Goal: Transaction & Acquisition: Purchase product/service

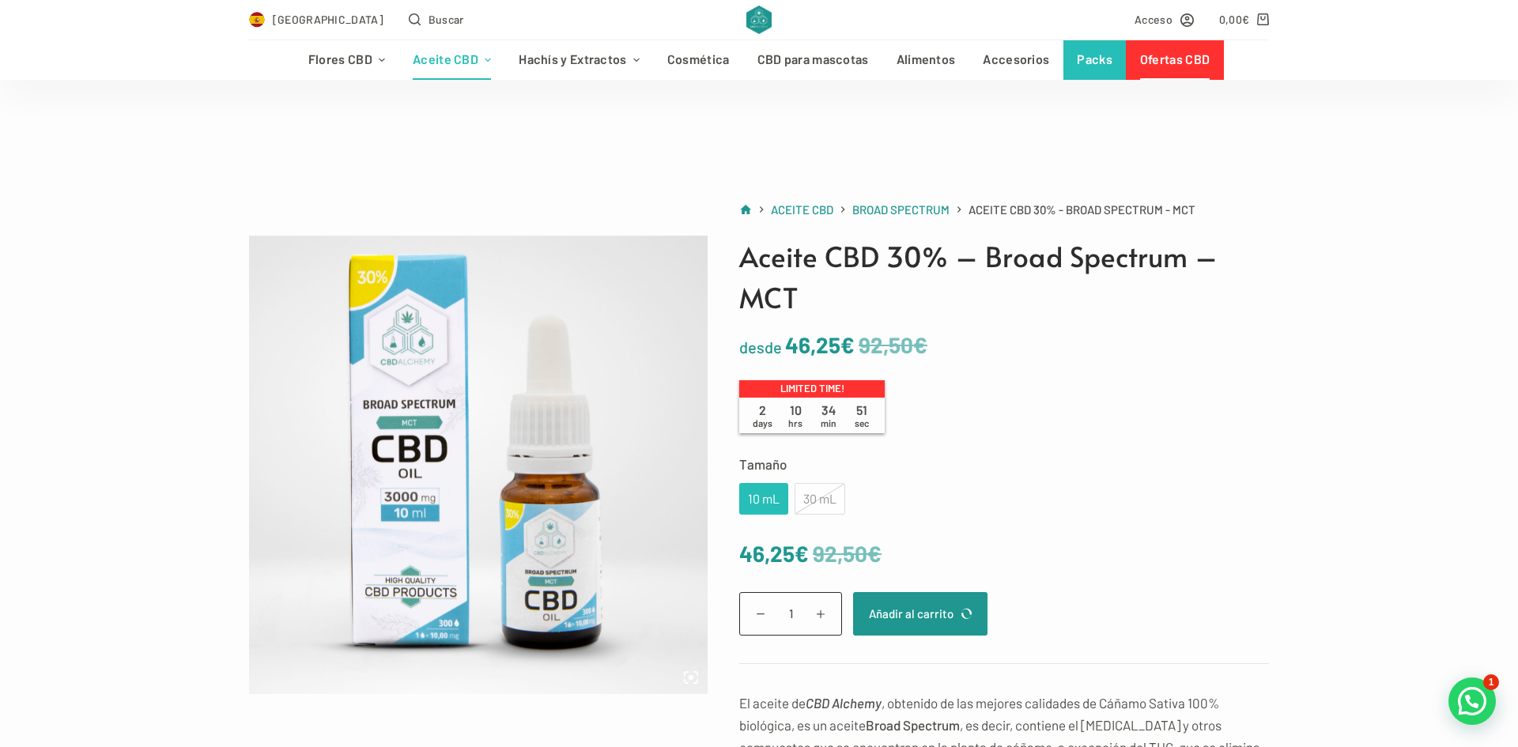
scroll to position [190, 0]
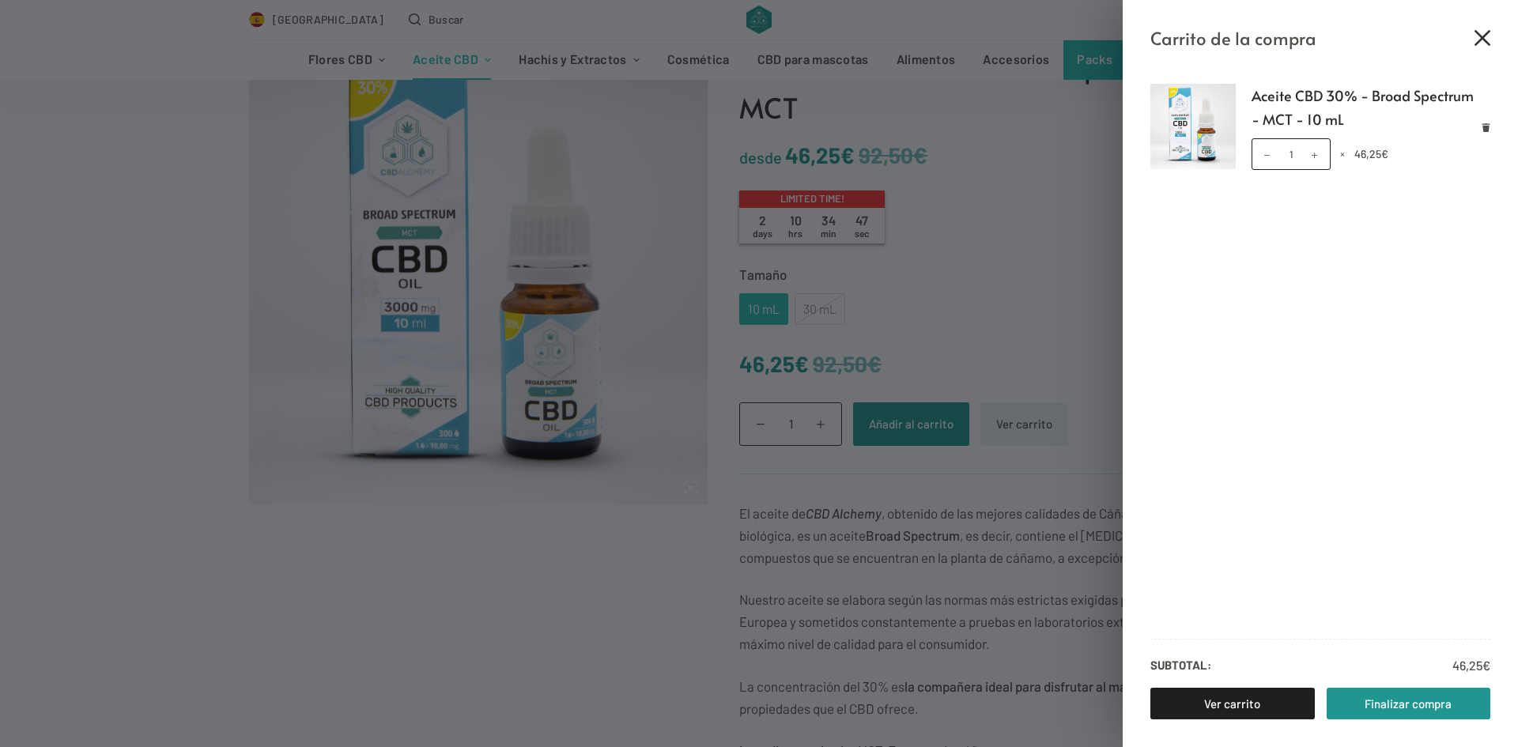
click at [1480, 34] on icon "Cerrar el cajón del carrito" at bounding box center [1483, 38] width 16 height 16
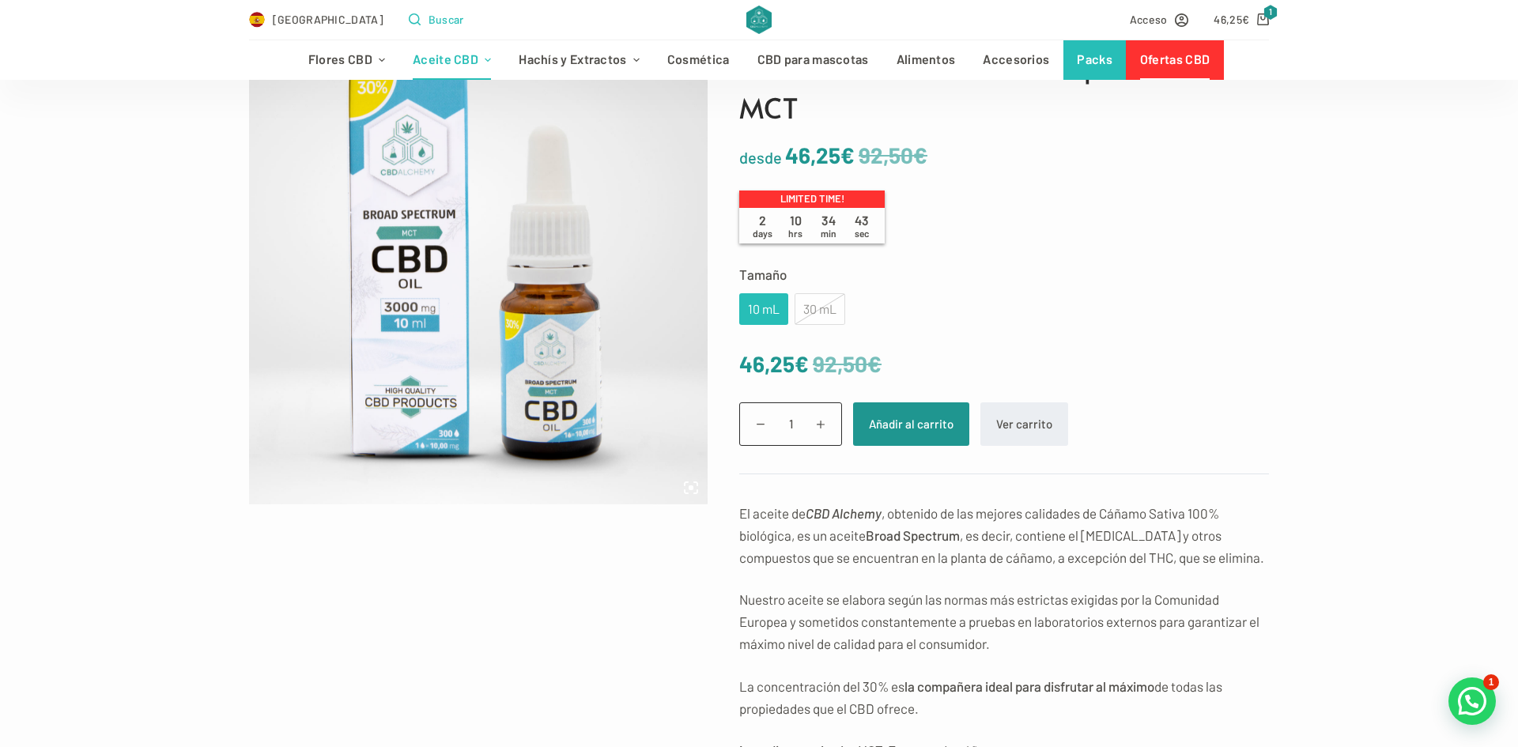
click at [429, 22] on span "Buscar" at bounding box center [447, 19] width 36 height 18
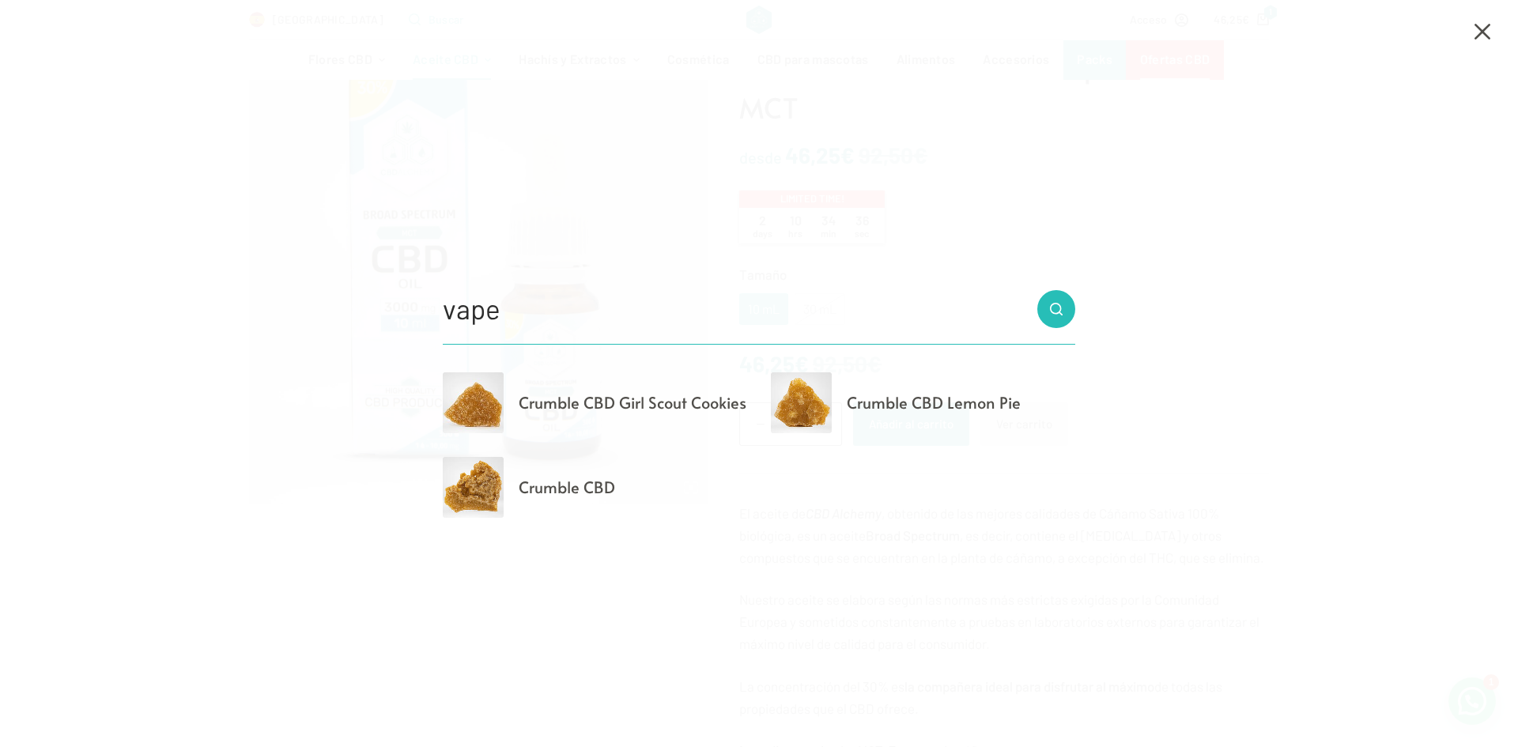
type input "vape"
click at [1038, 290] on button "Botón de búsqueda" at bounding box center [1057, 309] width 38 height 38
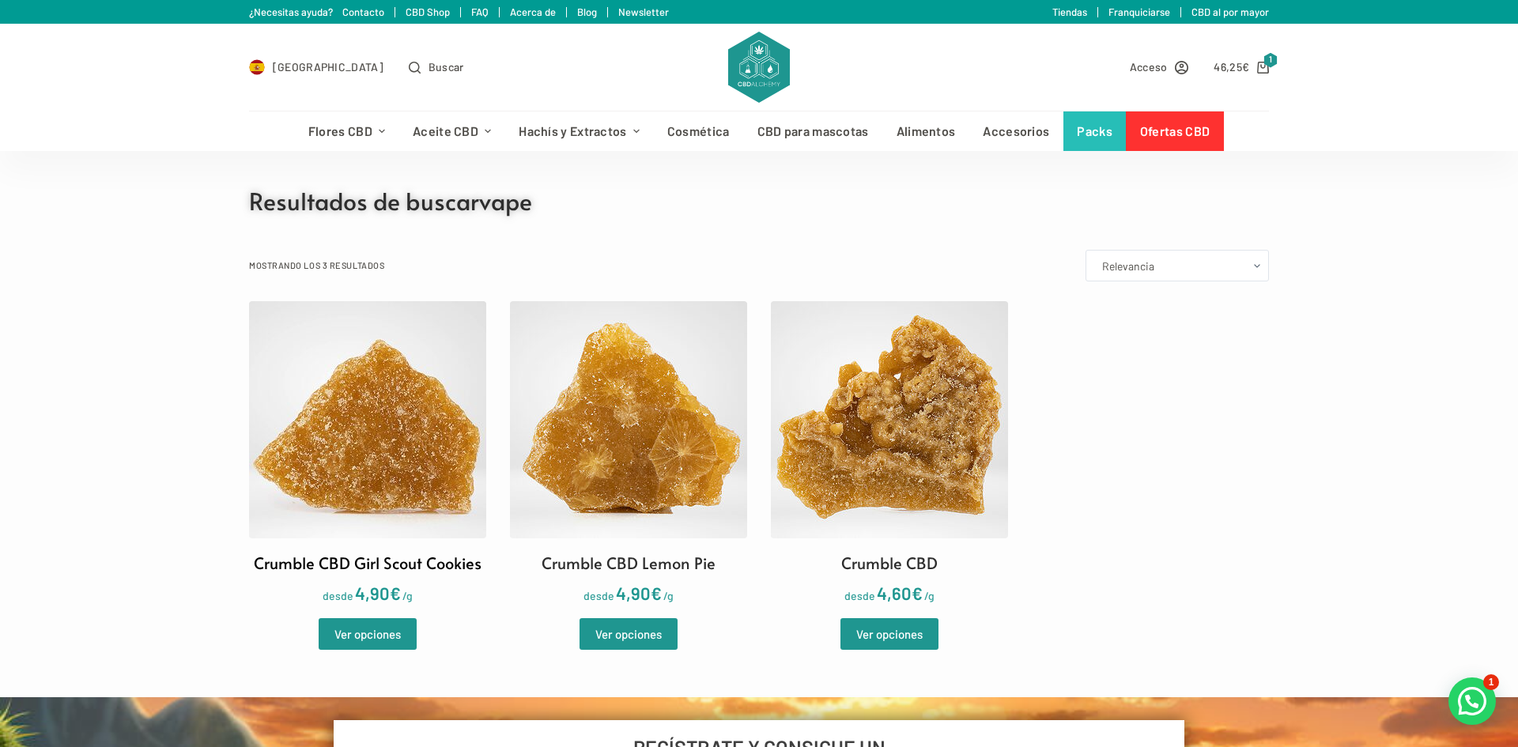
click at [374, 426] on img at bounding box center [367, 419] width 237 height 237
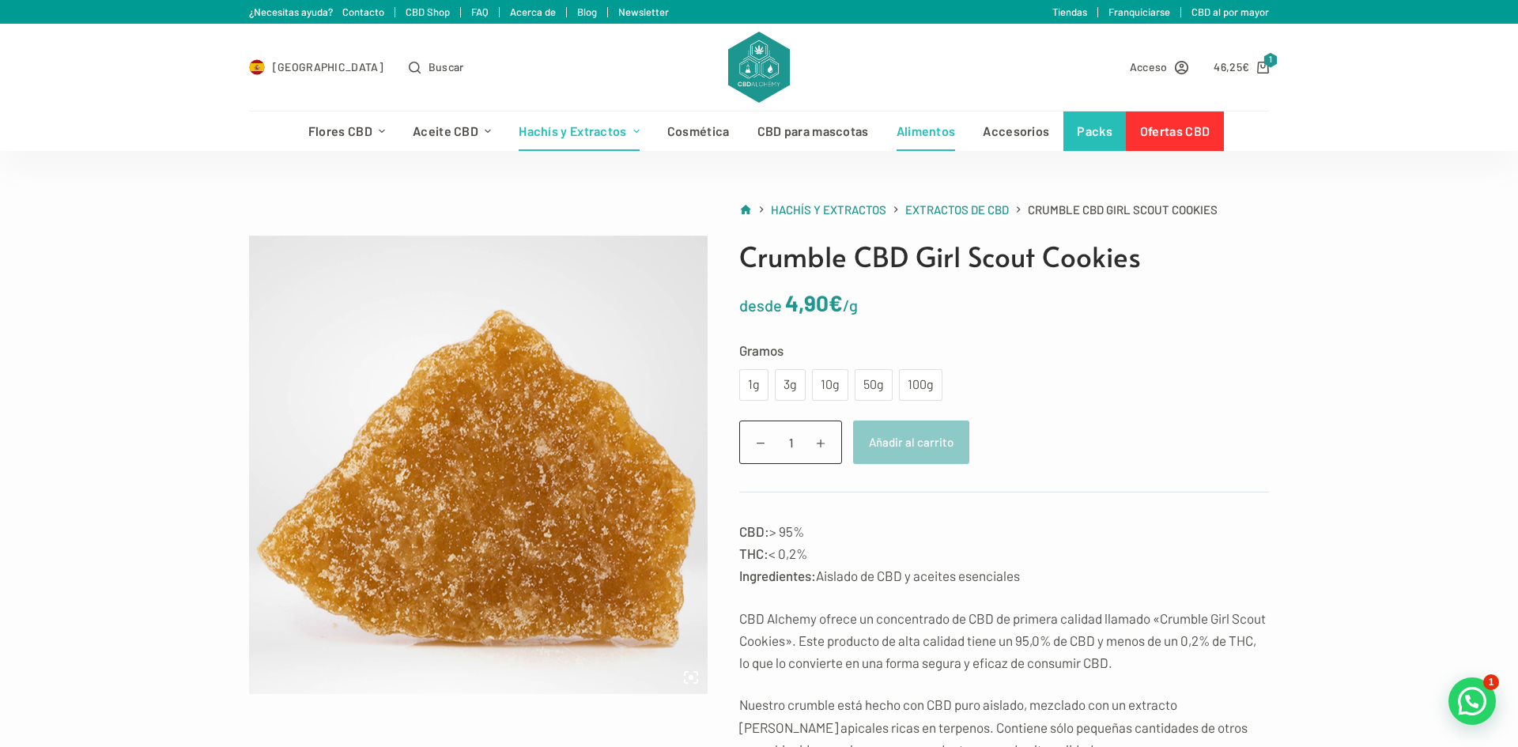
click at [922, 126] on link "Alimentos" at bounding box center [926, 132] width 87 height 40
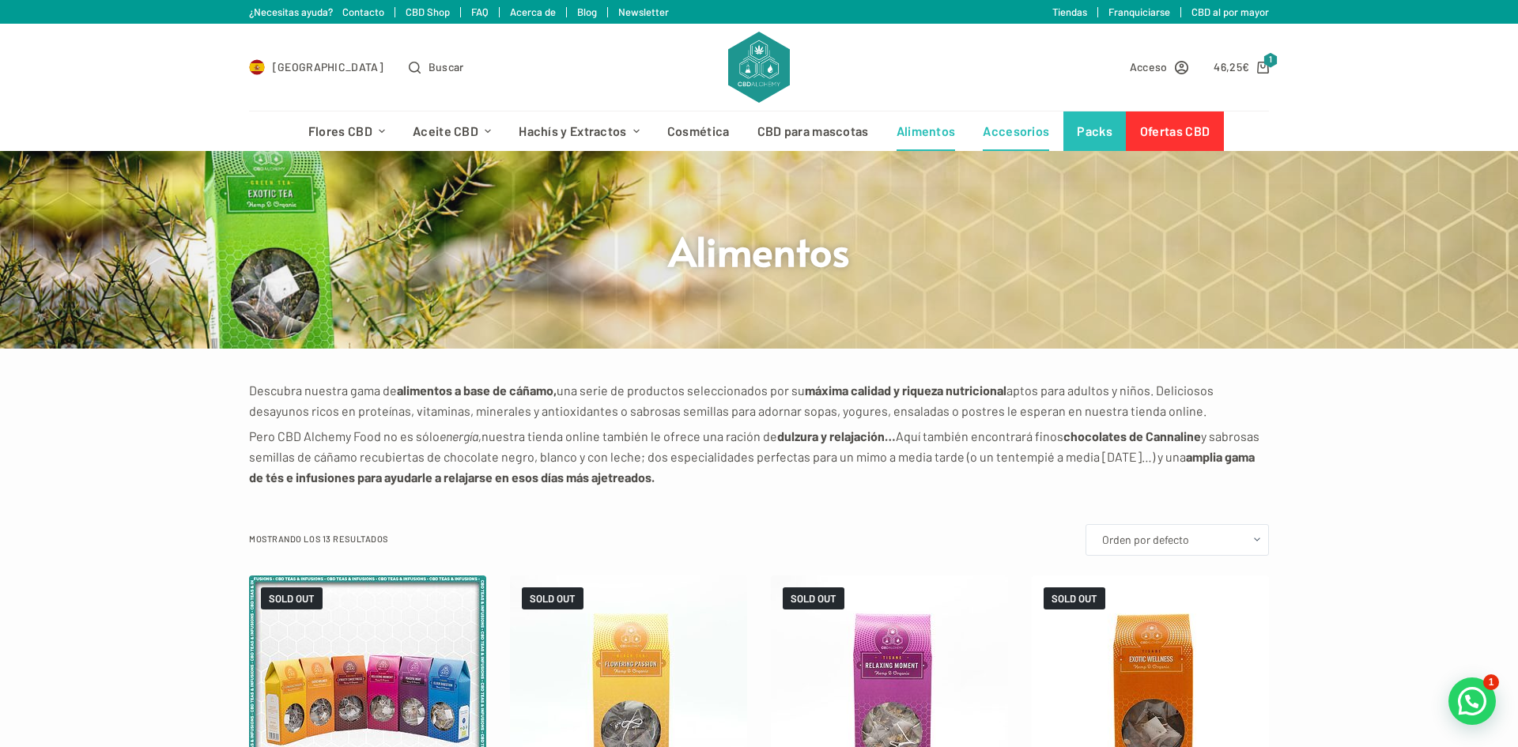
click at [1007, 134] on link "Accesorios" at bounding box center [1017, 132] width 94 height 40
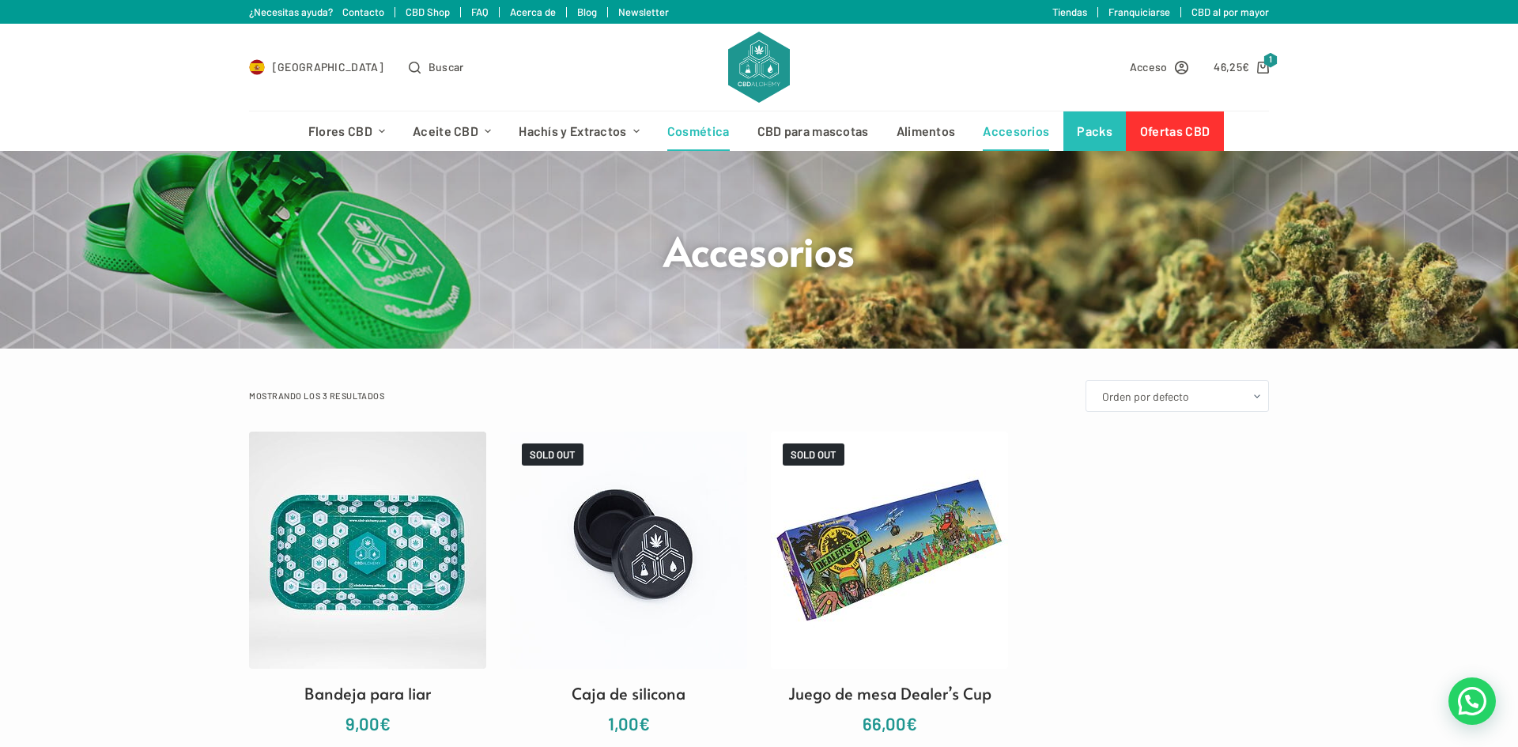
click at [712, 129] on link "Cosmética" at bounding box center [698, 132] width 90 height 40
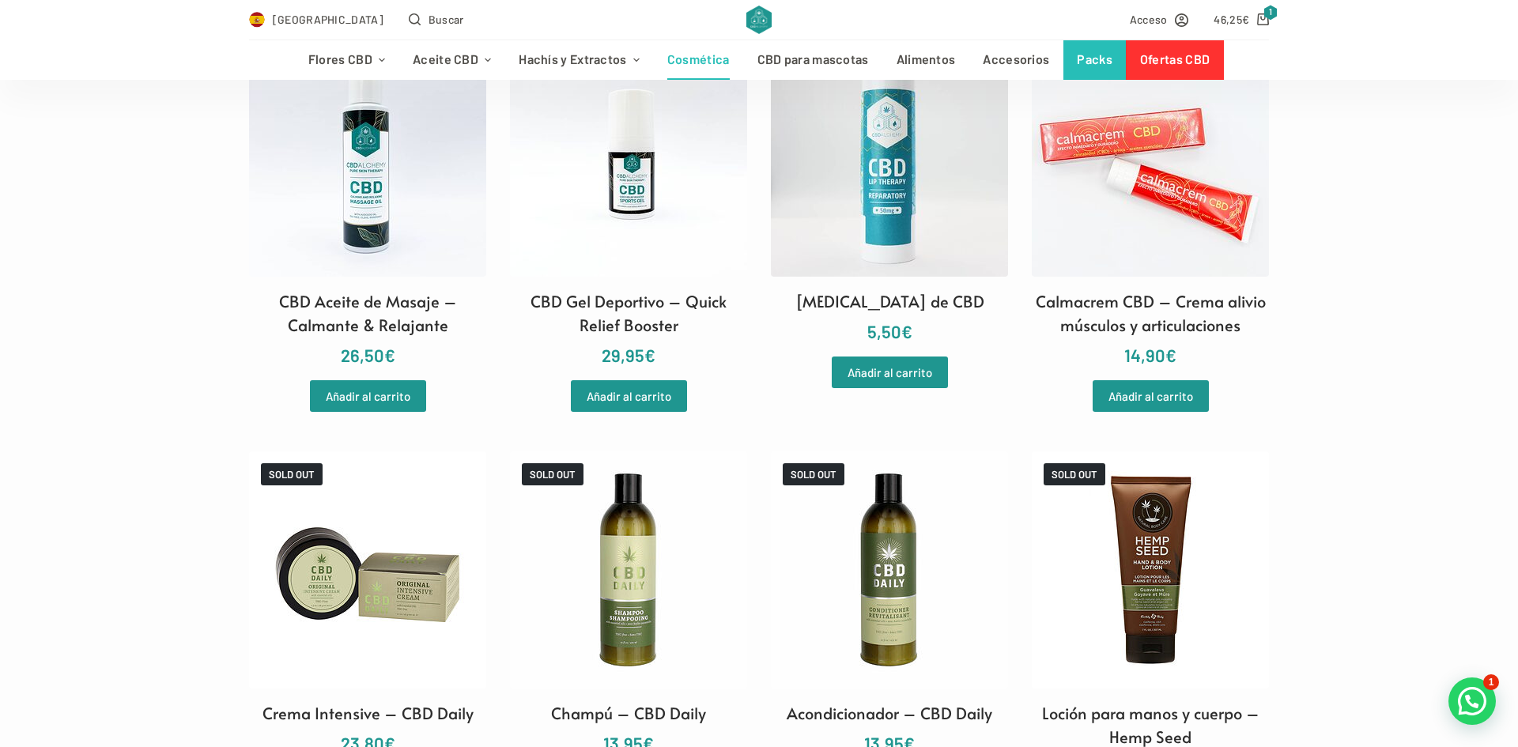
scroll to position [1360, 0]
click at [1124, 403] on link "Añadir al carrito" at bounding box center [1151, 397] width 116 height 32
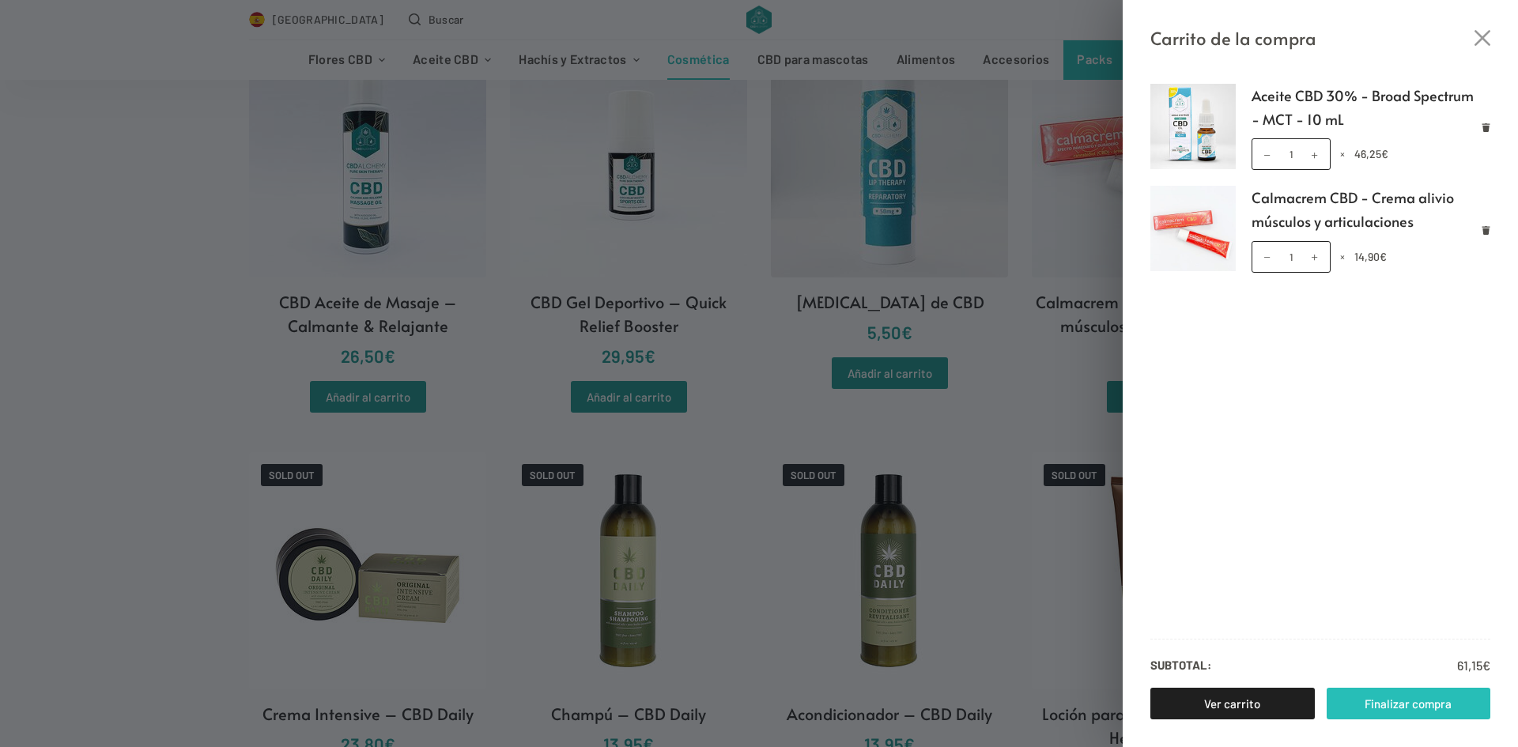
click at [1384, 708] on link "Finalizar compra" at bounding box center [1409, 704] width 164 height 32
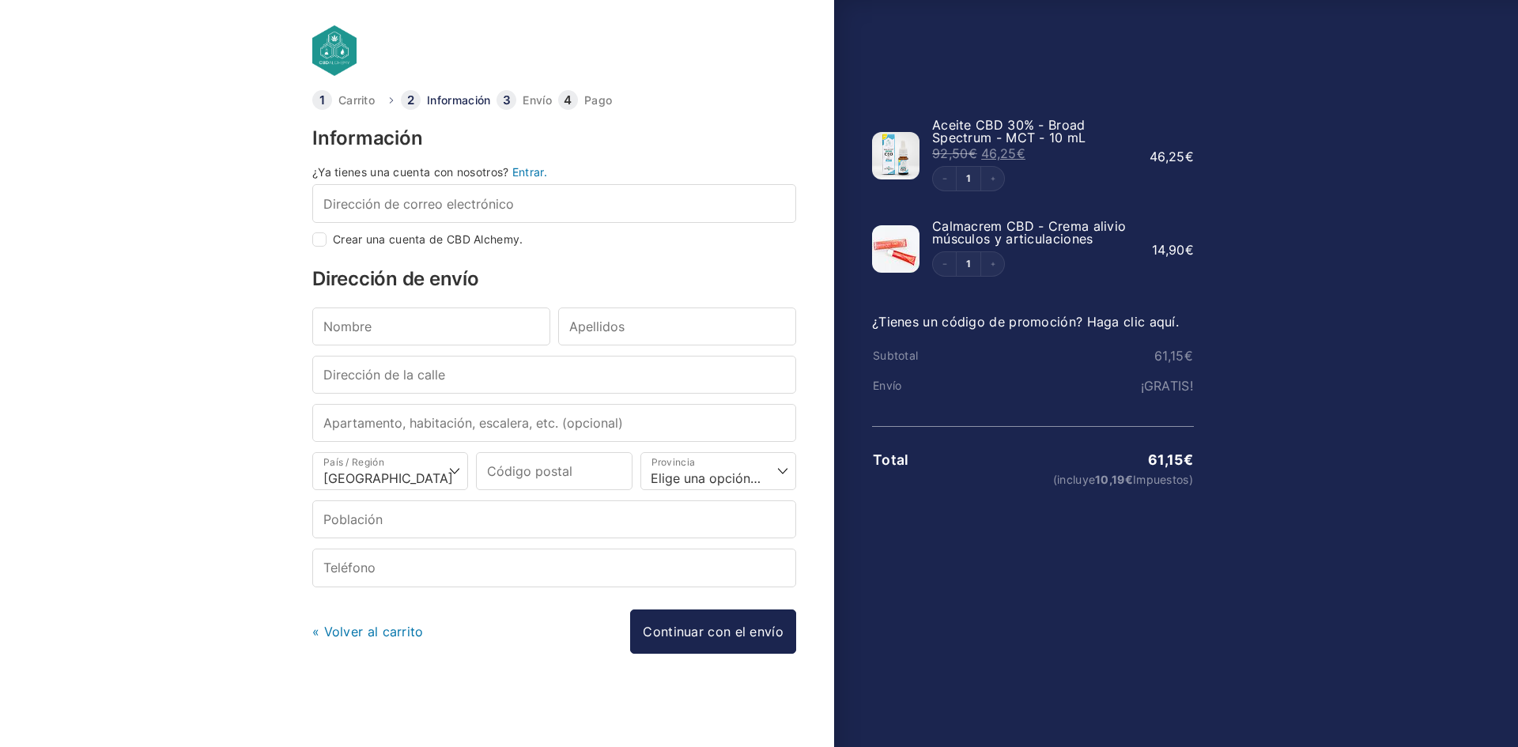
select select "B"
click at [527, 195] on input "Dirección de correo electrónico *" at bounding box center [554, 203] width 484 height 38
type input "mcvm1802@gmail.com"
type input "mariana carolina"
type input "velasquez mendoza"
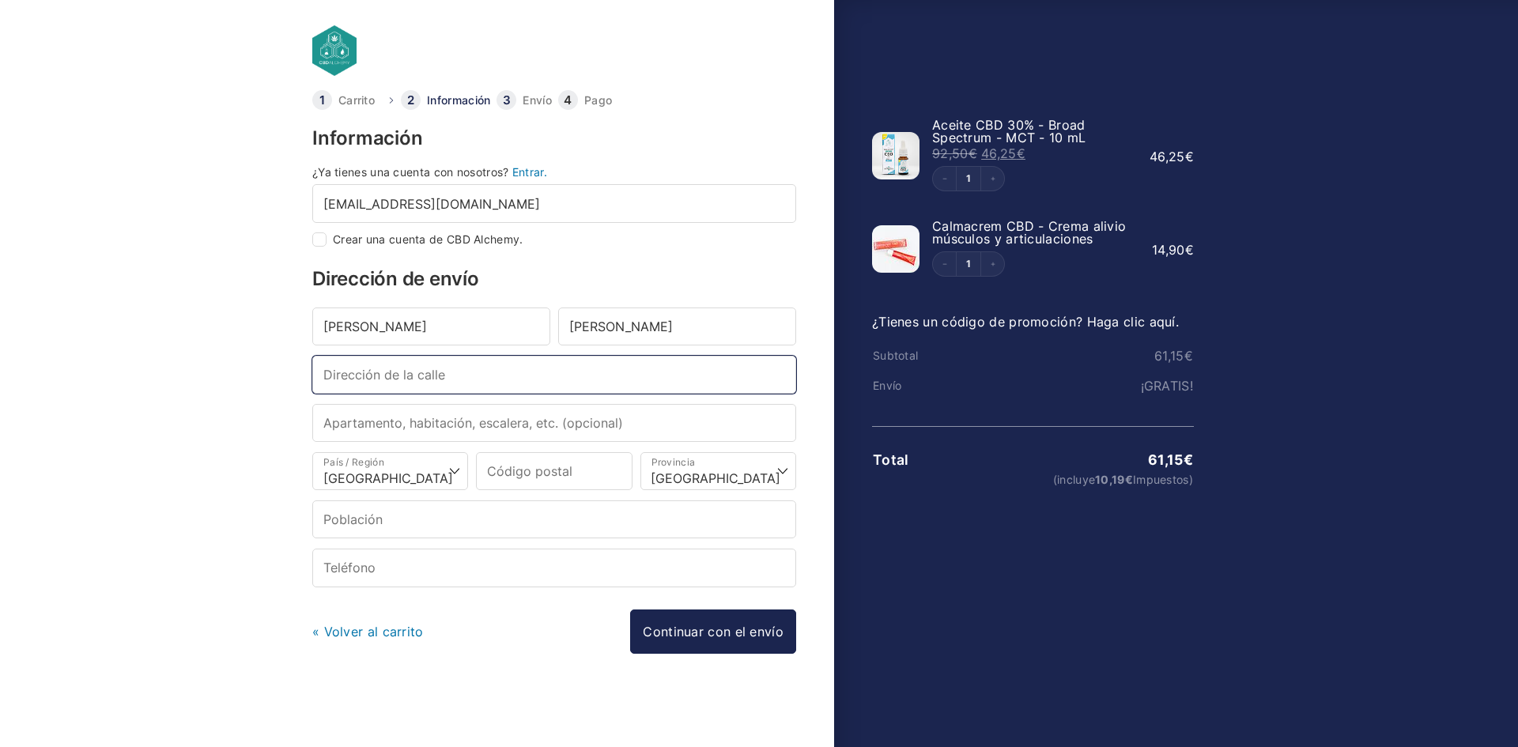
type input "calle infanta mercedes 86"
type input "28020"
select select "M"
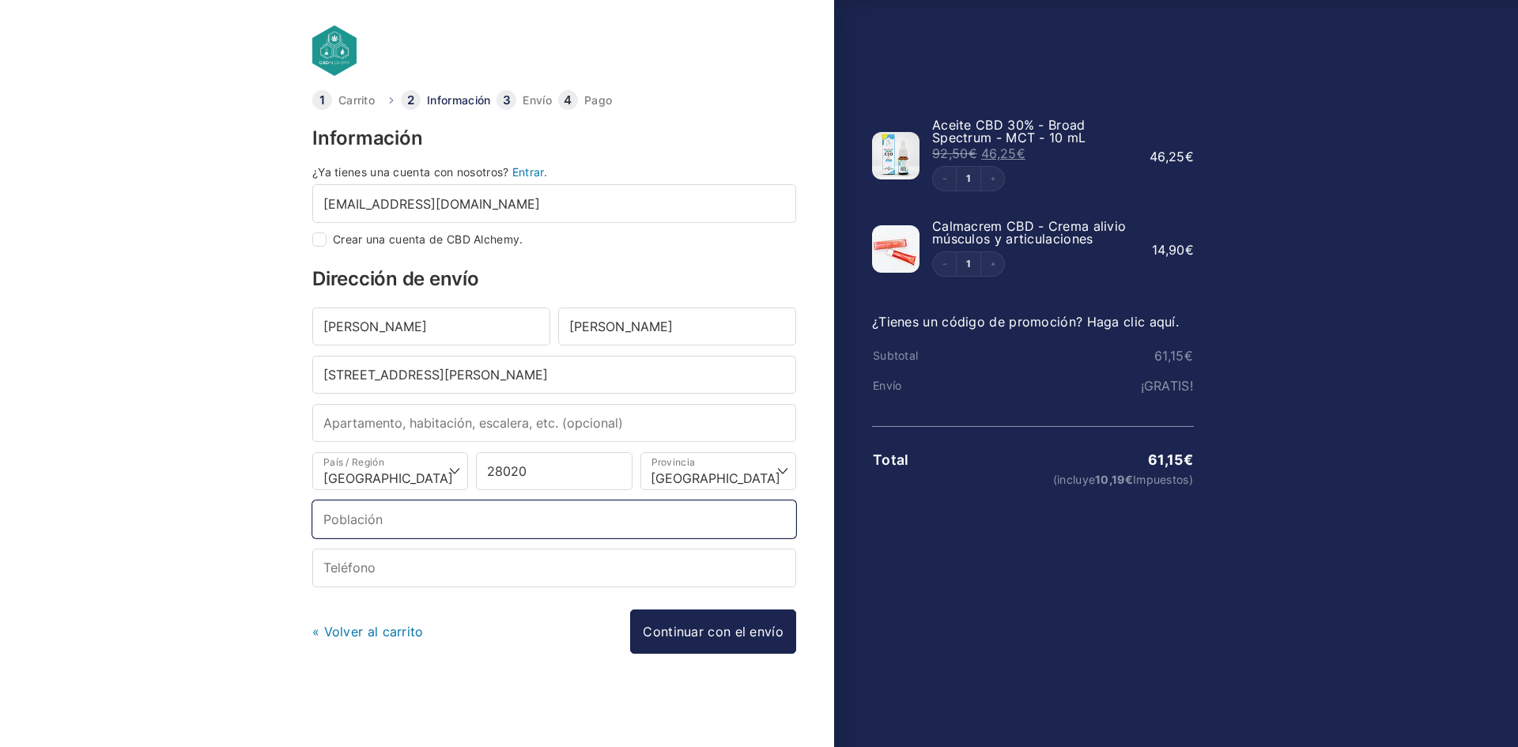
type input "madrid"
type input "+34603600555"
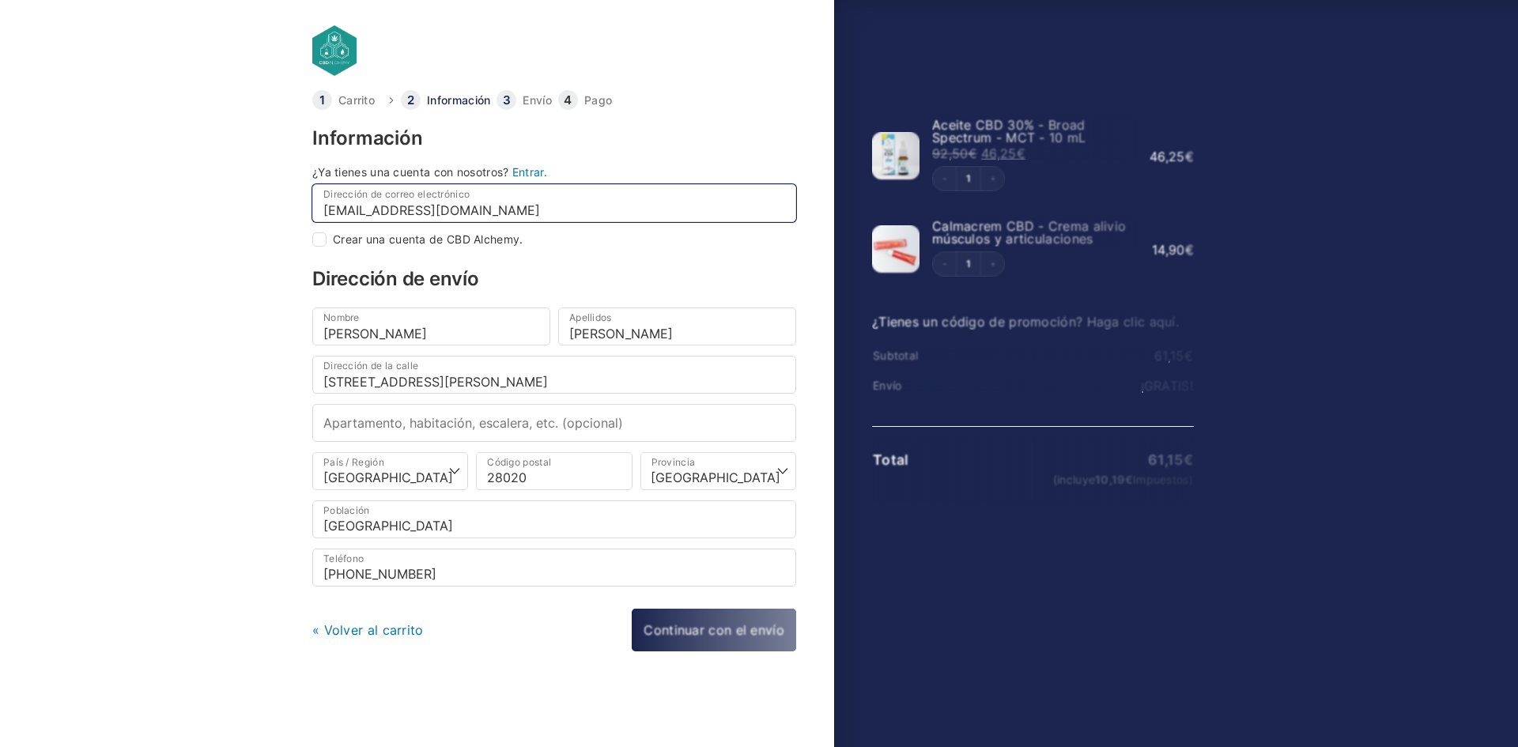
type input "Madrid"
checkbox input "true"
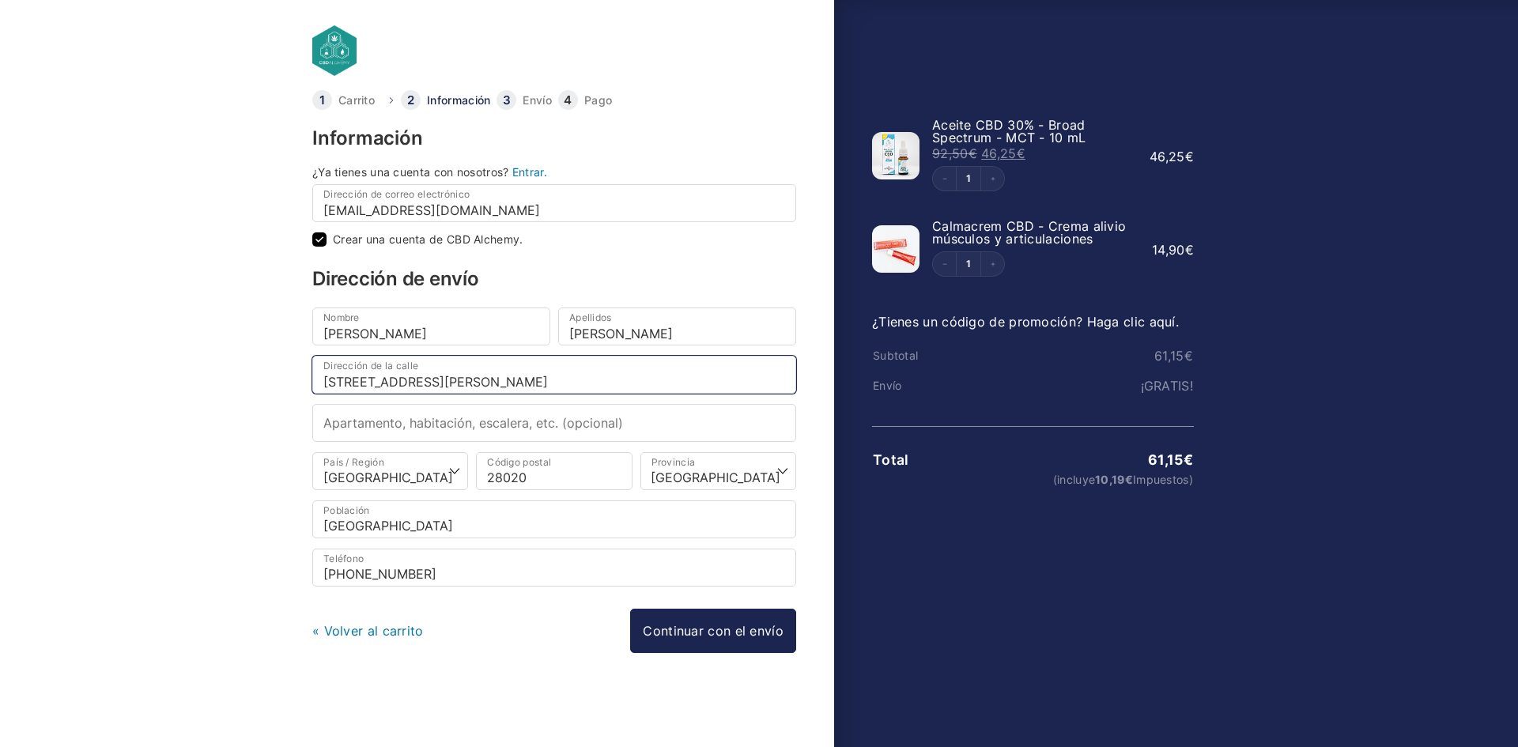
click at [508, 391] on input "calle infanta mercedes 86" at bounding box center [554, 375] width 484 height 38
type input "calle pasaje de la fundacion 1"
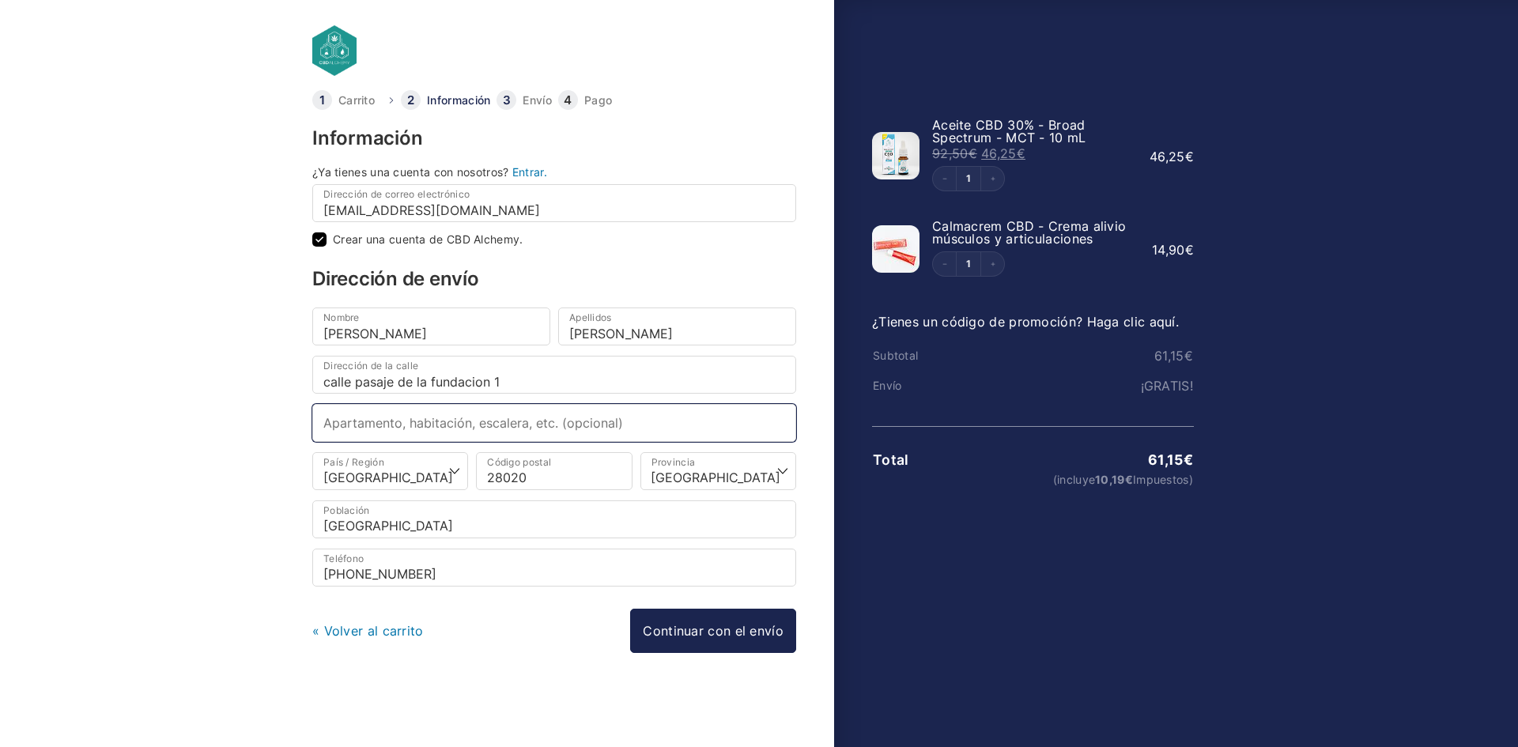
click at [476, 428] on input "Apartamento, habitación, escalera, etc. (opcional)" at bounding box center [554, 423] width 484 height 38
type input "bajo izquierda primero a en el telefonillo"
click at [567, 482] on input "28020" at bounding box center [554, 471] width 156 height 38
type input "28028"
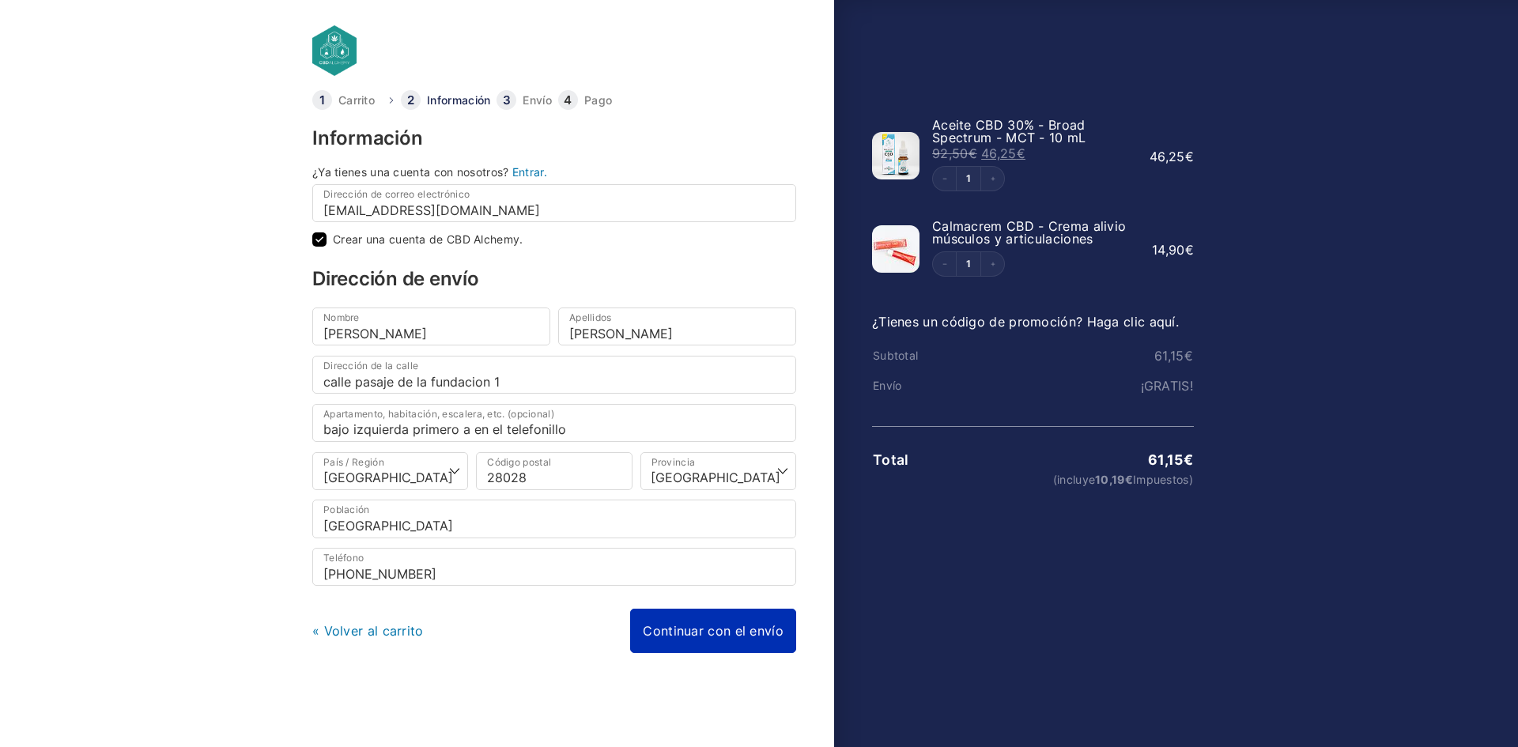
click at [673, 639] on link "Continuar con el envío" at bounding box center [713, 631] width 166 height 44
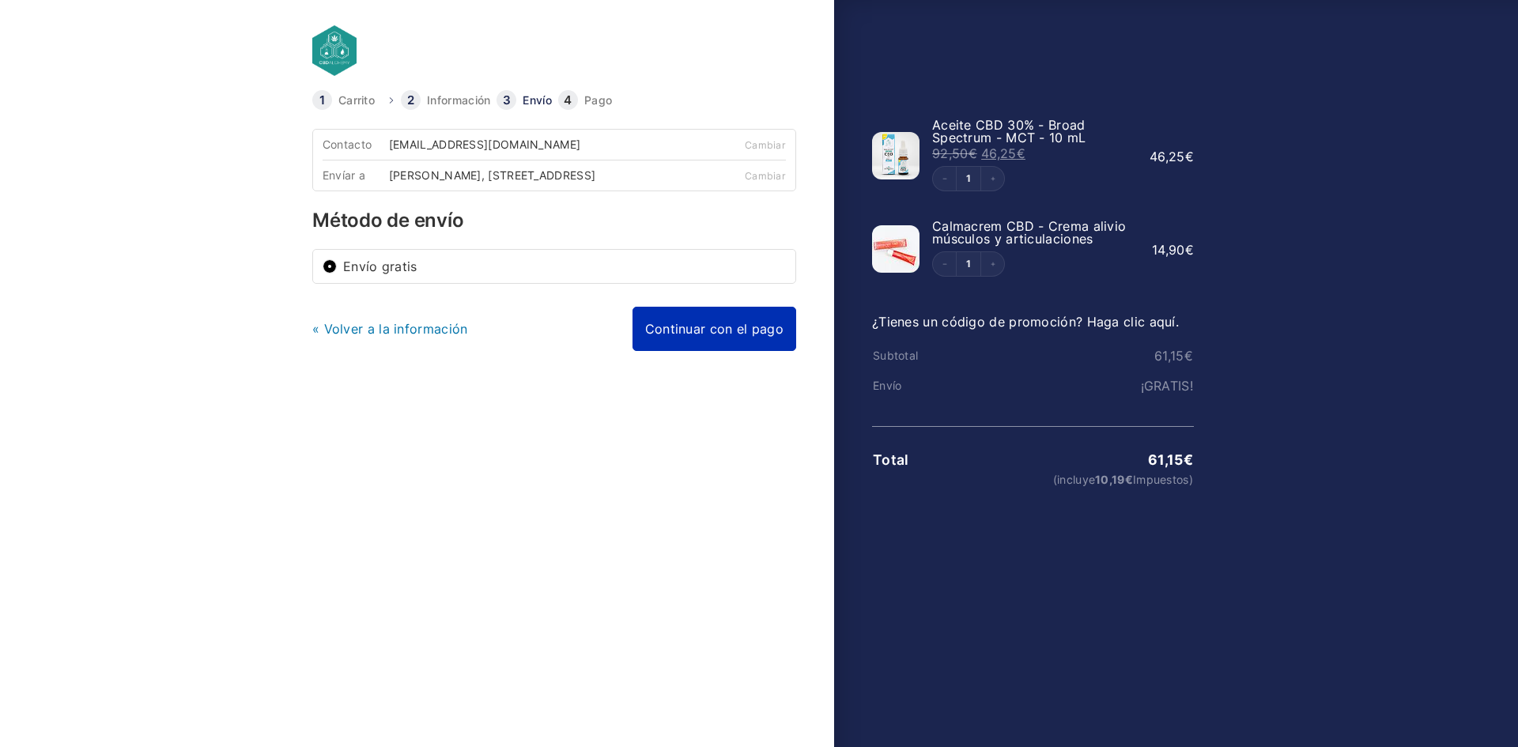
click at [749, 351] on link "Continuar con el pago" at bounding box center [715, 329] width 164 height 44
